Goal: Use online tool/utility: Use online tool/utility

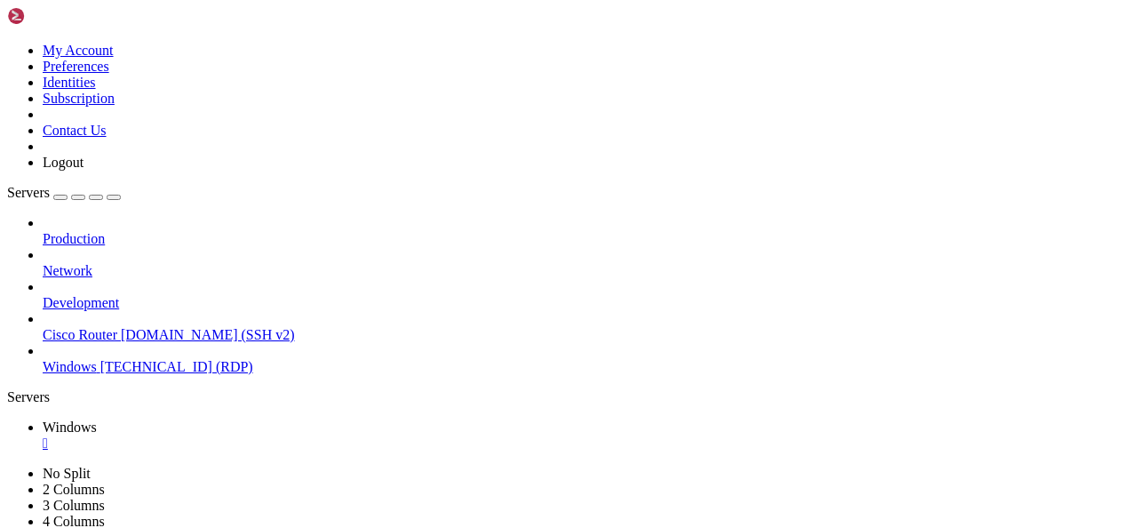
drag, startPoint x: 882, startPoint y: 742, endPoint x: 883, endPoint y: 734, distance: 8.9
drag, startPoint x: 883, startPoint y: 734, endPoint x: 871, endPoint y: 662, distance: 72.9
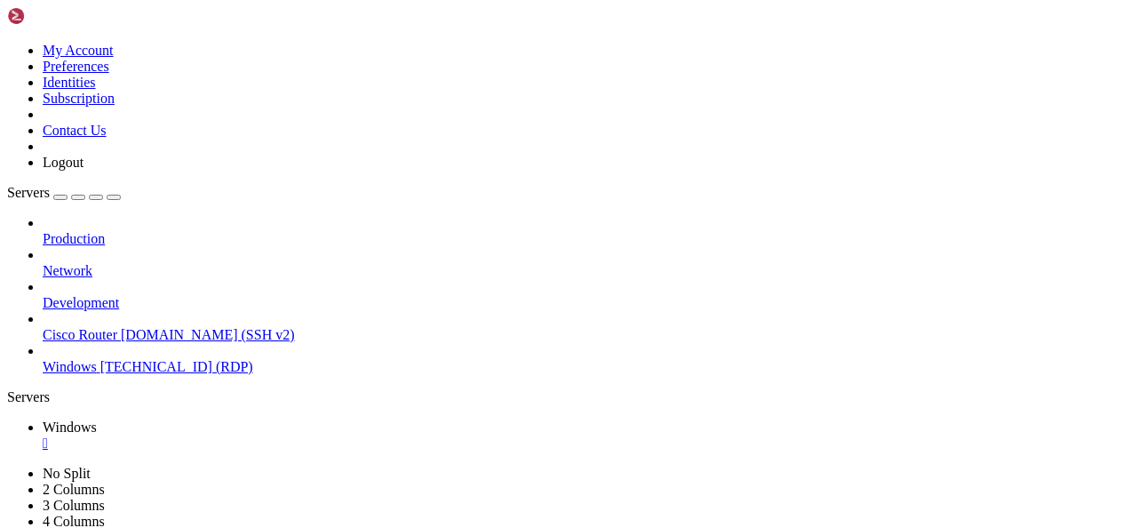
drag, startPoint x: 866, startPoint y: 902, endPoint x: 862, endPoint y: 916, distance: 13.8
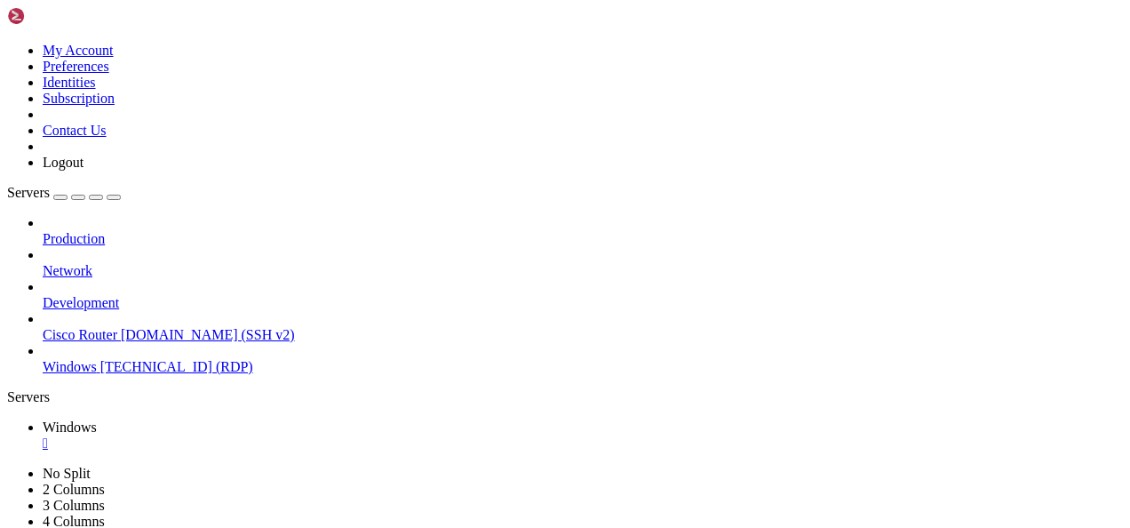
drag, startPoint x: 124, startPoint y: 605, endPoint x: 1085, endPoint y: 605, distance: 960.9
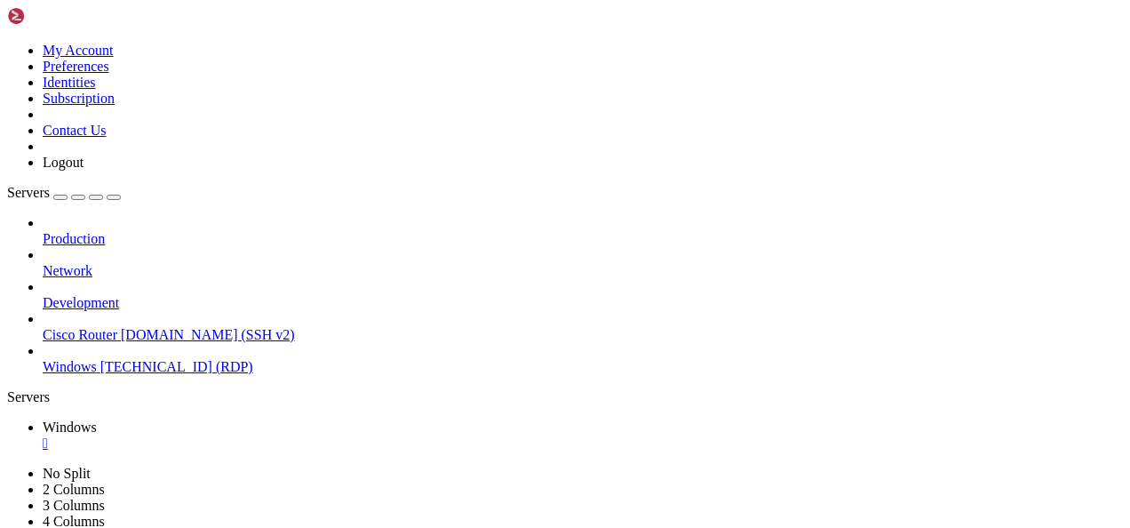
drag, startPoint x: 164, startPoint y: 685, endPoint x: 194, endPoint y: 998, distance: 314.9
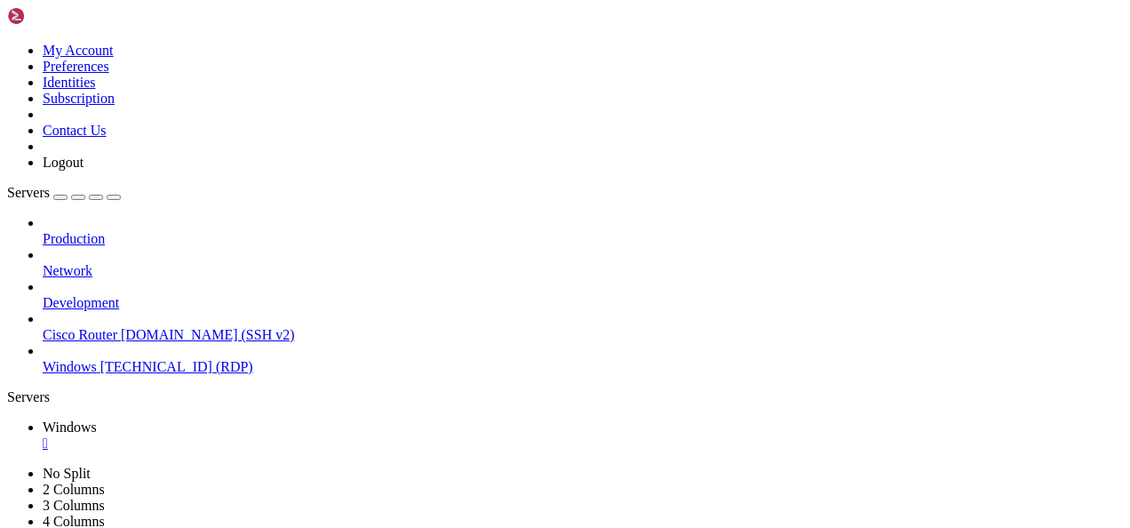
drag, startPoint x: 535, startPoint y: 889, endPoint x: 531, endPoint y: 851, distance: 38.4
drag, startPoint x: 531, startPoint y: 841, endPoint x: 535, endPoint y: 819, distance: 22.6
drag, startPoint x: 529, startPoint y: 825, endPoint x: 528, endPoint y: 973, distance: 148.3
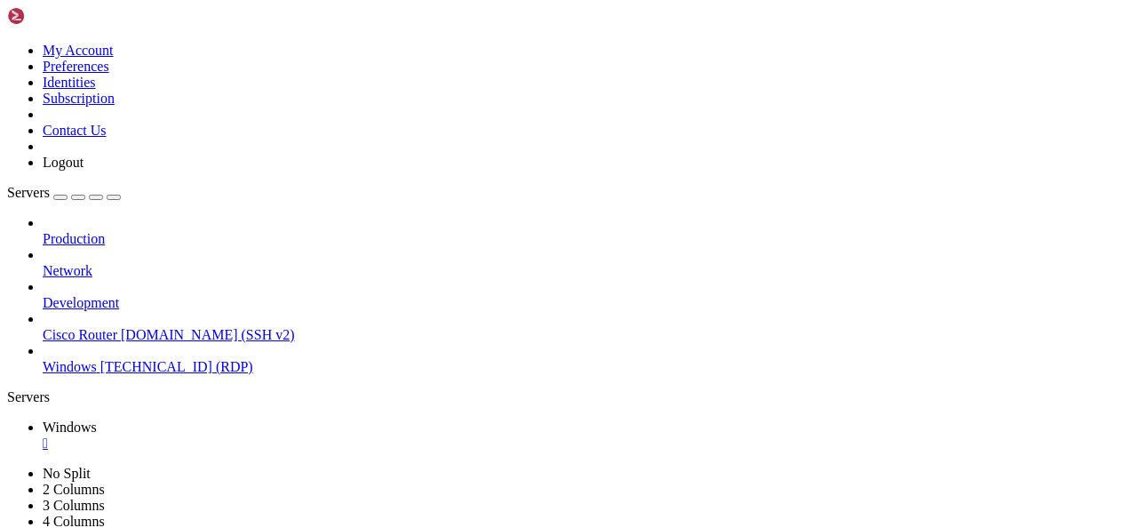
drag, startPoint x: 529, startPoint y: 828, endPoint x: 525, endPoint y: 993, distance: 165.2
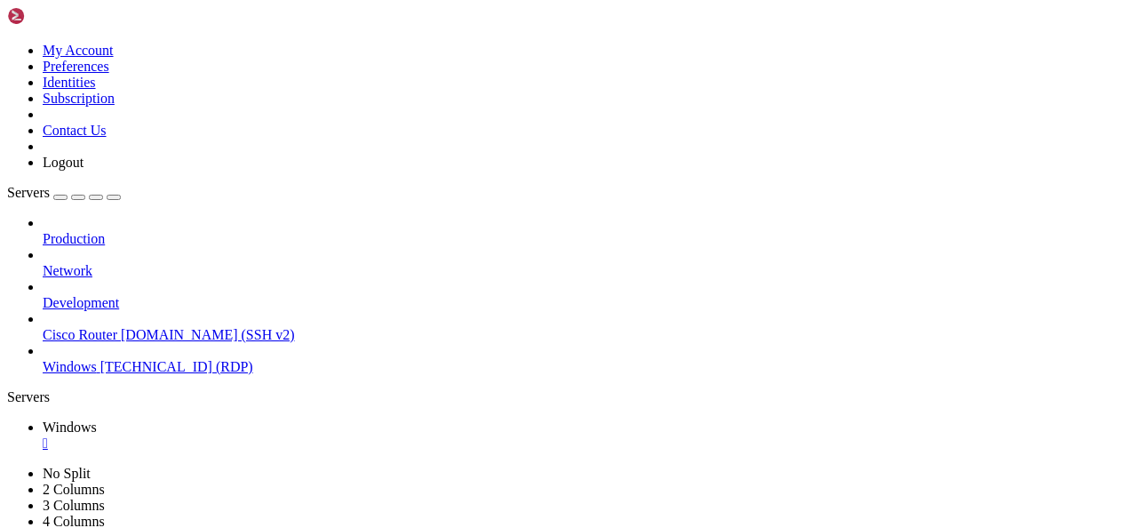
drag, startPoint x: 345, startPoint y: 837, endPoint x: 348, endPoint y: 861, distance: 24.1
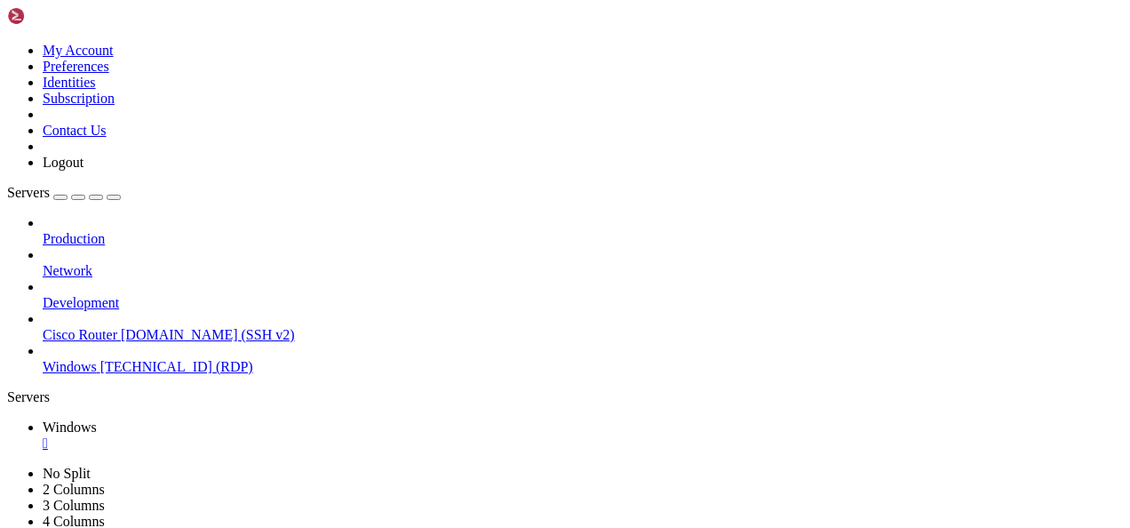
drag, startPoint x: 366, startPoint y: 895, endPoint x: 435, endPoint y: 909, distance: 70.7
